Goal: Check status: Check status

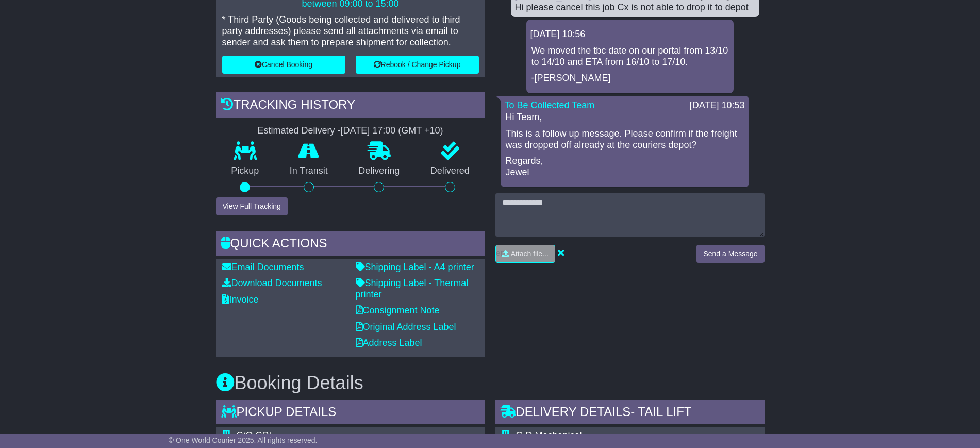
scroll to position [279, 0]
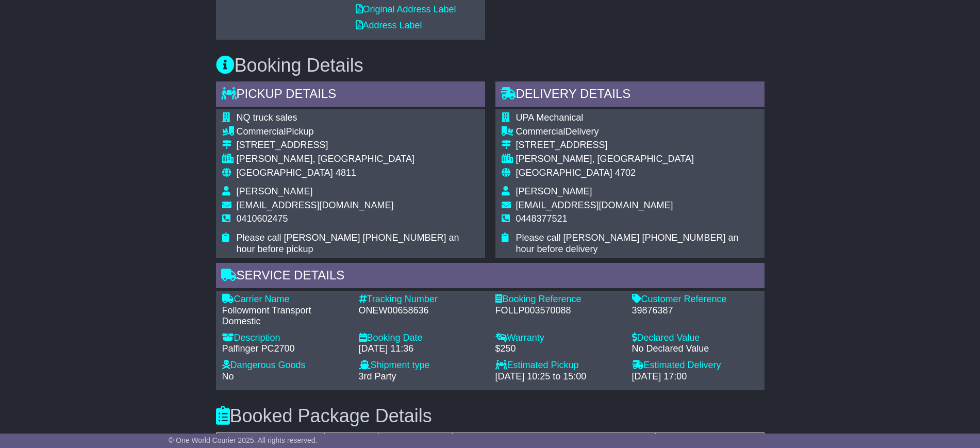
scroll to position [599, 0]
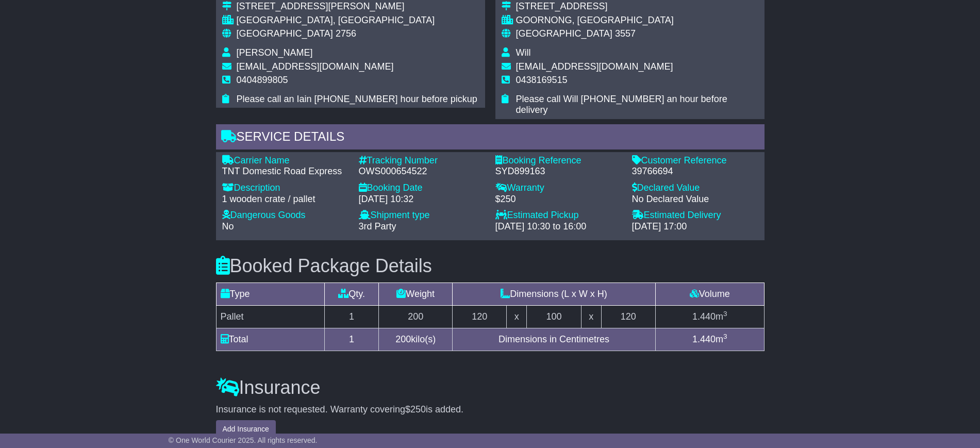
scroll to position [709, 0]
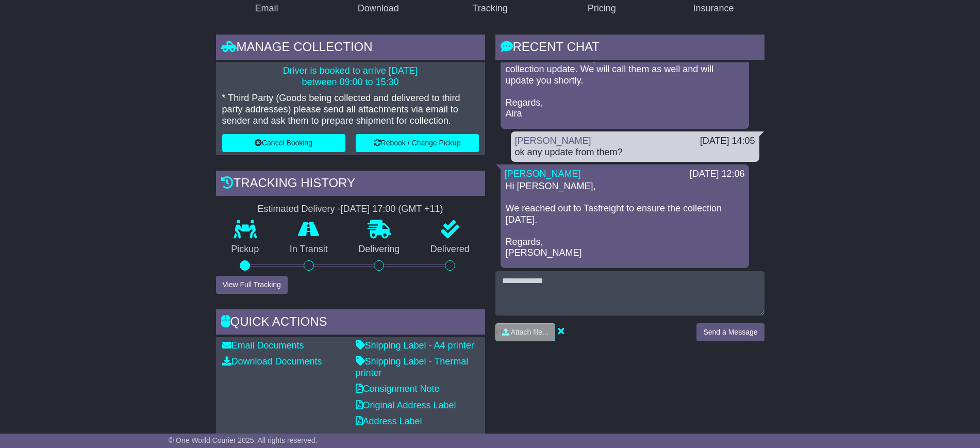
scroll to position [902, 0]
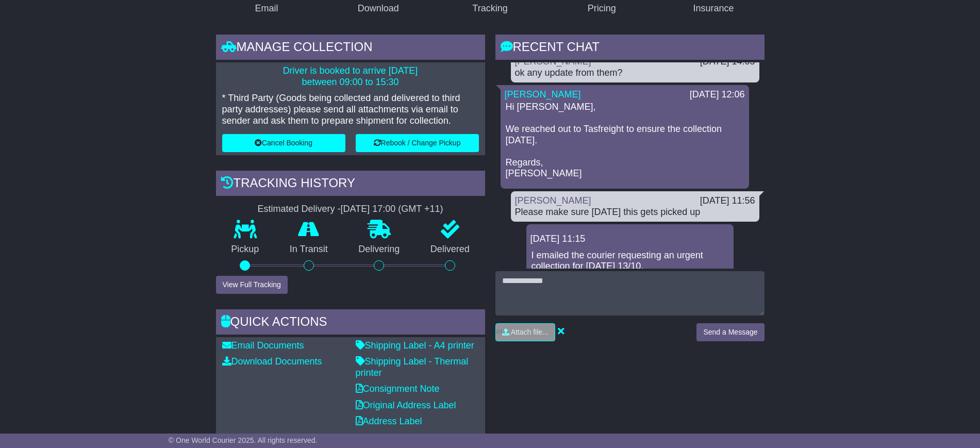
click at [613, 212] on div "Please make sure today this gets picked up" at bounding box center [635, 212] width 240 height 11
click at [606, 202] on div "[PERSON_NAME]" at bounding box center [602, 200] width 185 height 11
click at [603, 215] on div "Please make sure today this gets picked up" at bounding box center [635, 212] width 240 height 11
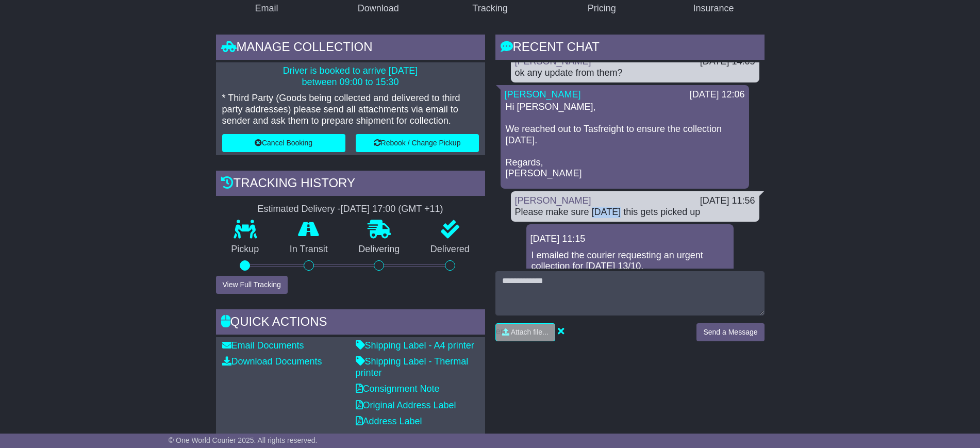
click at [603, 215] on div "Please make sure today this gets picked up" at bounding box center [635, 212] width 240 height 11
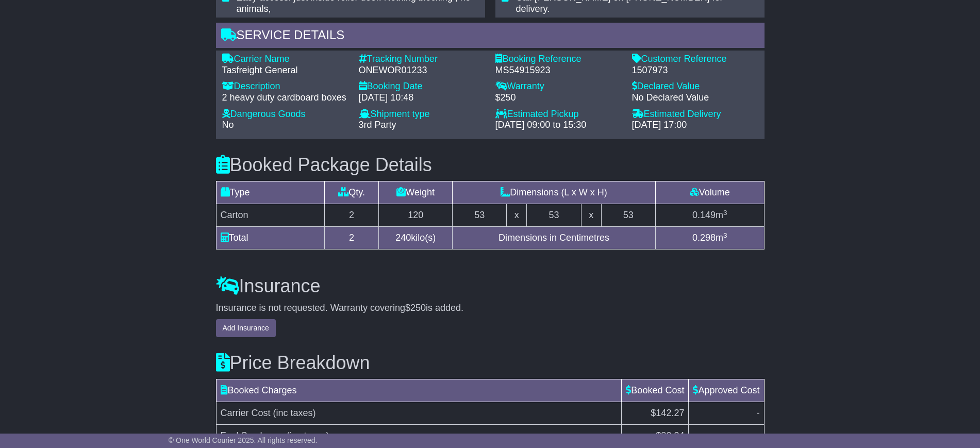
scroll to position [857, 0]
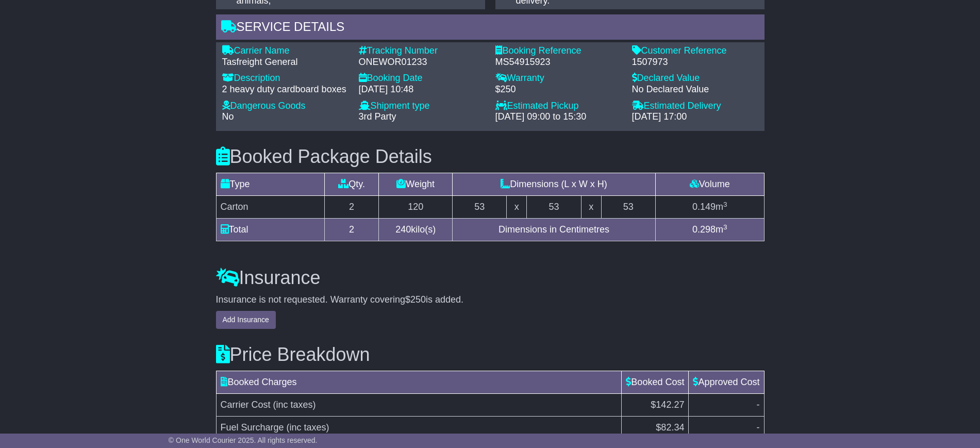
drag, startPoint x: 491, startPoint y: 224, endPoint x: 608, endPoint y: 227, distance: 116.6
click at [608, 227] on td "Dimensions in Centimetres" at bounding box center [554, 230] width 203 height 23
click at [598, 268] on h3 "Insurance" at bounding box center [490, 278] width 549 height 21
drag, startPoint x: 615, startPoint y: 226, endPoint x: 498, endPoint y: 228, distance: 117.6
click at [498, 228] on td "Dimensions in Centimetres" at bounding box center [554, 230] width 203 height 23
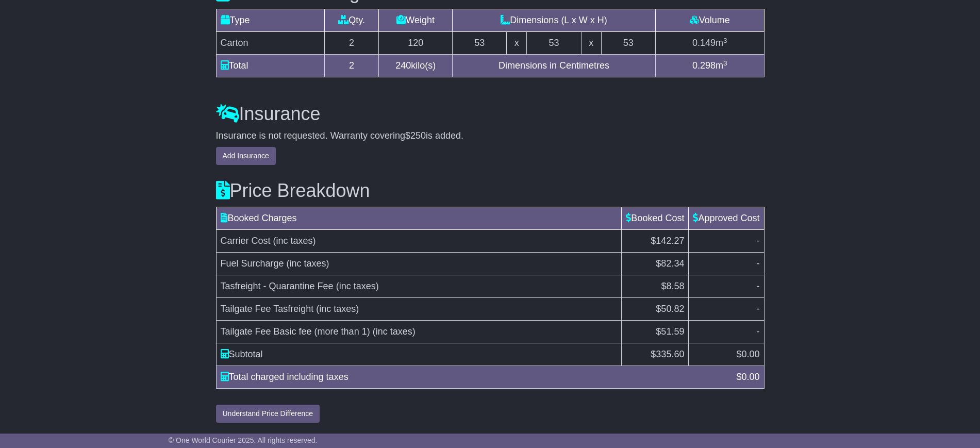
scroll to position [1022, 0]
click at [497, 205] on div "Price Breakdown Booked Charges Booked Cost Approved Cost Carrier Cost (inc taxe…" at bounding box center [490, 294] width 559 height 258
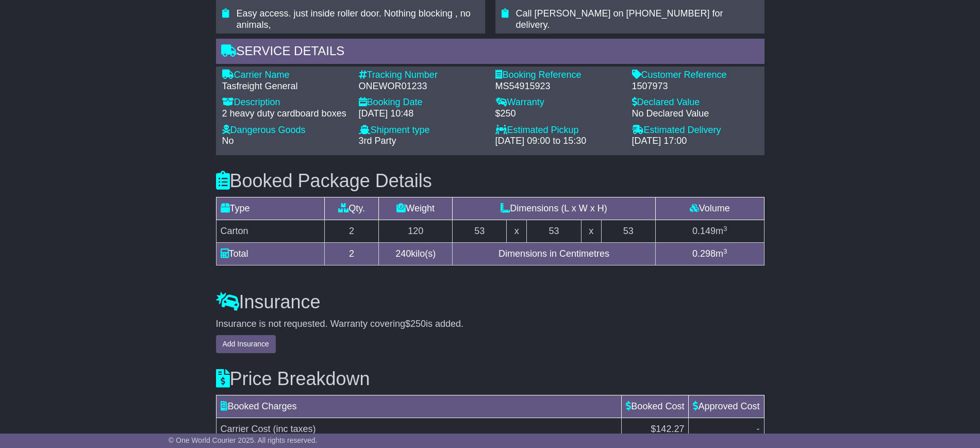
scroll to position [828, 0]
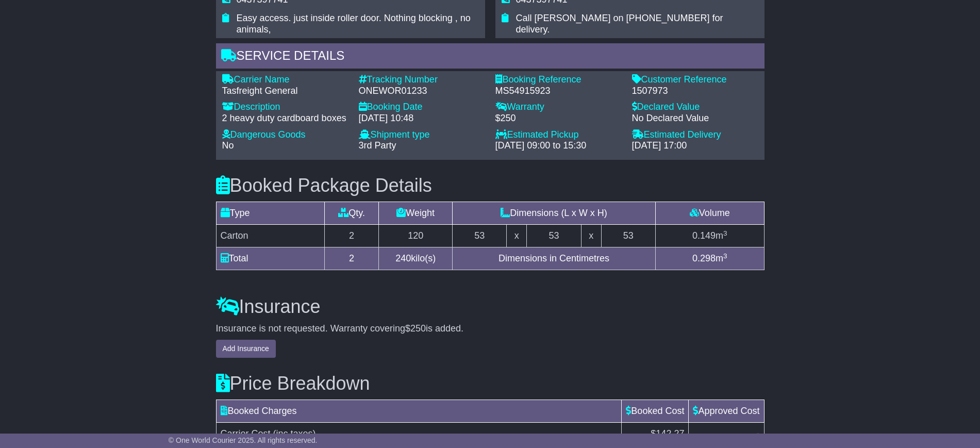
drag, startPoint x: 470, startPoint y: 183, endPoint x: 326, endPoint y: 189, distance: 144.0
click at [364, 189] on h3 "Booked Package Details (nonstackable)" at bounding box center [490, 185] width 549 height 21
drag, startPoint x: 326, startPoint y: 189, endPoint x: 238, endPoint y: 187, distance: 88.2
click at [238, 187] on h3 "Booked Package Details (nonstackable)" at bounding box center [490, 185] width 549 height 21
drag, startPoint x: 441, startPoint y: 183, endPoint x: 235, endPoint y: 178, distance: 205.8
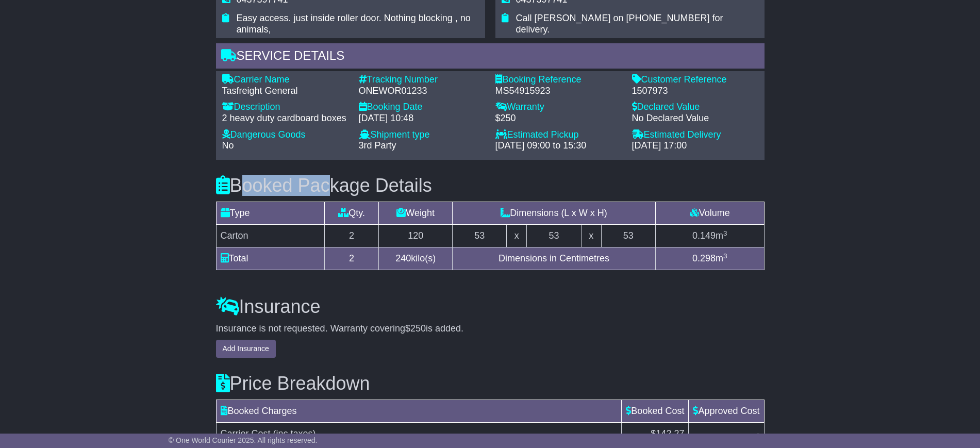
click at [235, 178] on h3 "Booked Package Details (nonstackable)" at bounding box center [490, 185] width 549 height 21
click at [470, 185] on h3 "Booked Package Details (nonstackable)" at bounding box center [490, 185] width 549 height 21
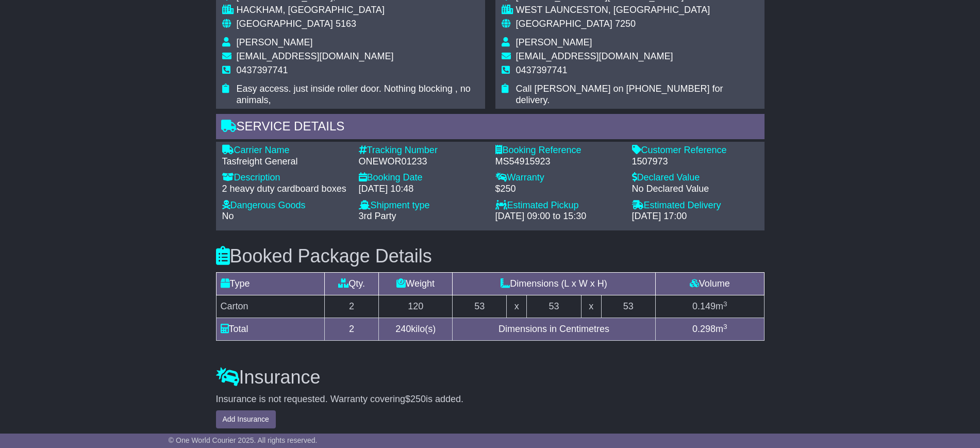
scroll to position [699, 0]
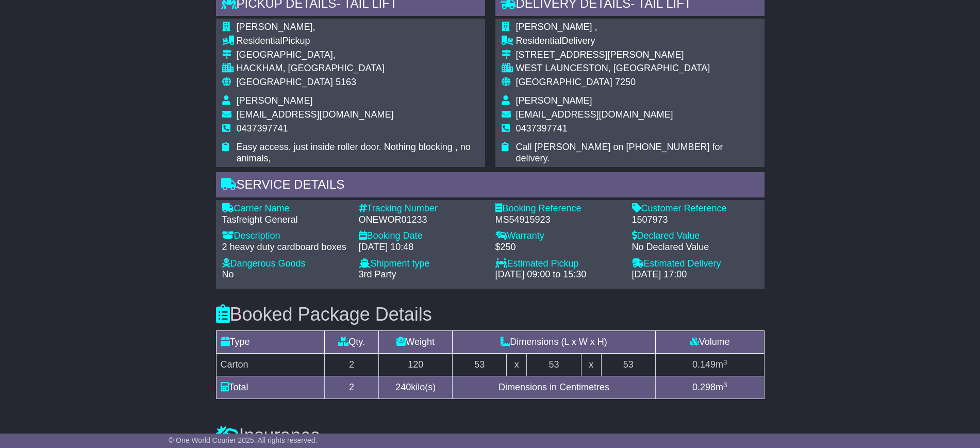
click at [637, 218] on div "1507973" at bounding box center [695, 220] width 126 height 11
copy div "1507973"
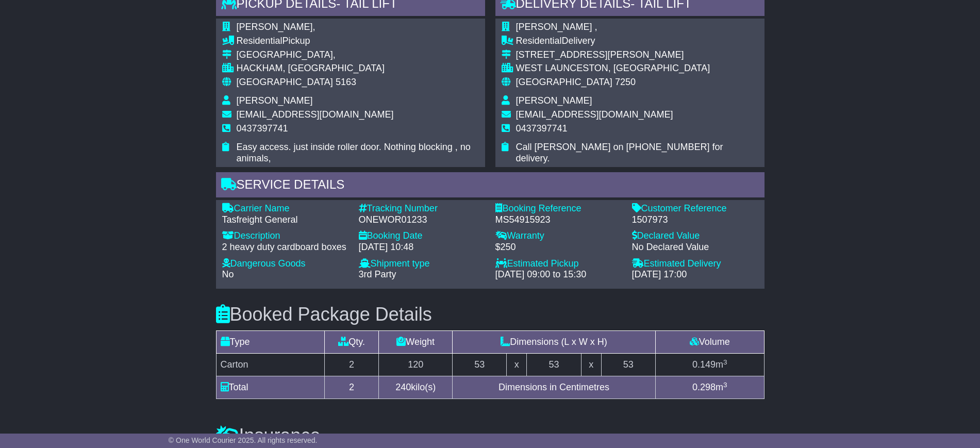
click at [474, 434] on div "© One World Courier 2025. All rights reserved." at bounding box center [490, 441] width 980 height 14
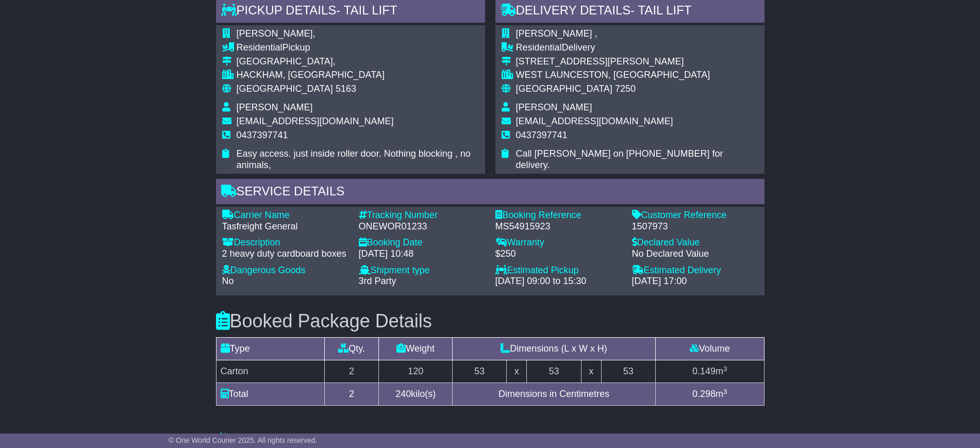
scroll to position [691, 0]
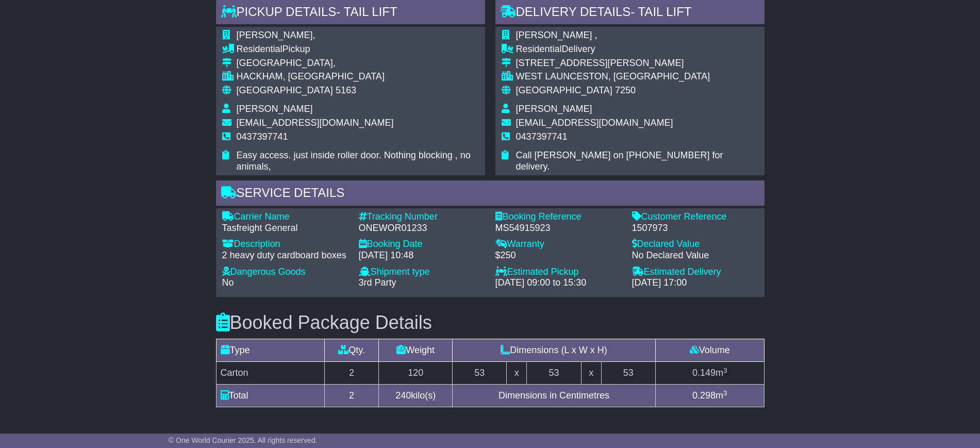
click at [647, 229] on div "1507973" at bounding box center [695, 228] width 126 height 11
copy div "1507973"
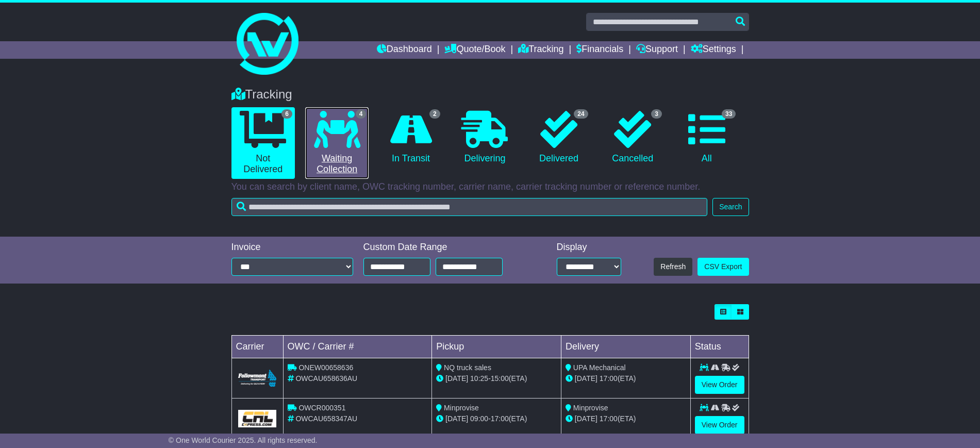
click at [330, 145] on icon at bounding box center [337, 129] width 46 height 37
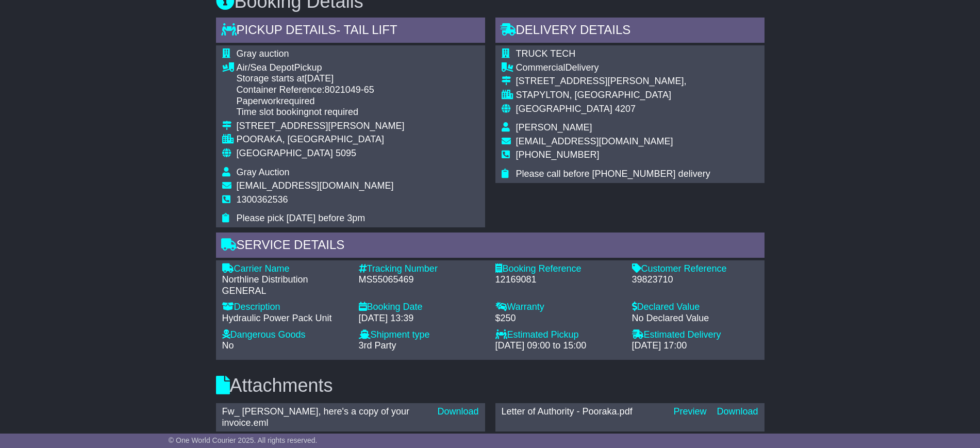
scroll to position [560, 0]
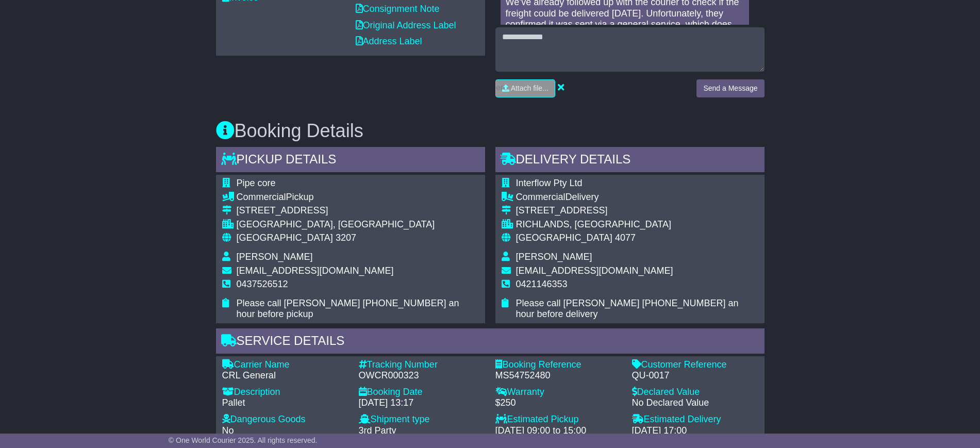
scroll to position [525, 0]
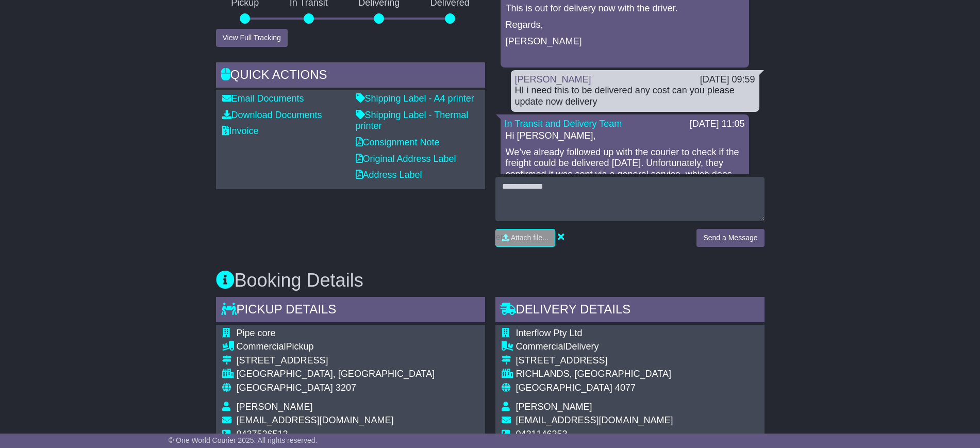
scroll to position [580, 0]
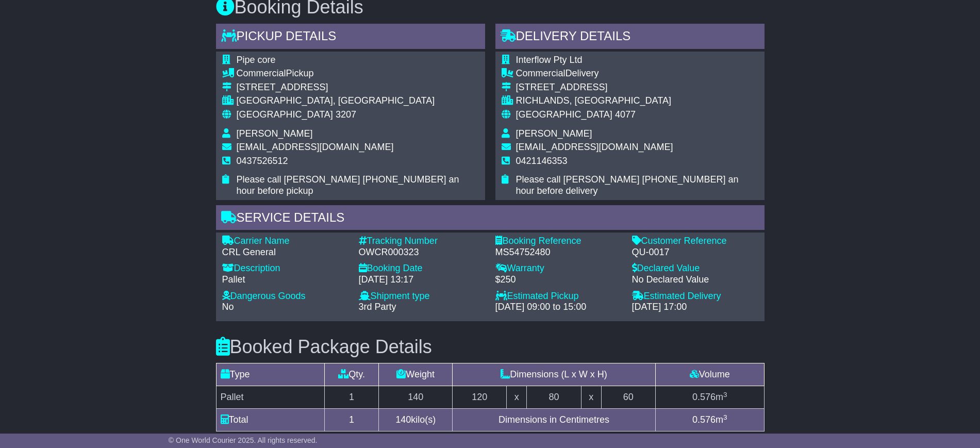
click at [643, 247] on div "QU-0017" at bounding box center [695, 252] width 126 height 11
click at [646, 247] on div "QU-0017" at bounding box center [695, 252] width 126 height 11
